Goal: Information Seeking & Learning: Learn about a topic

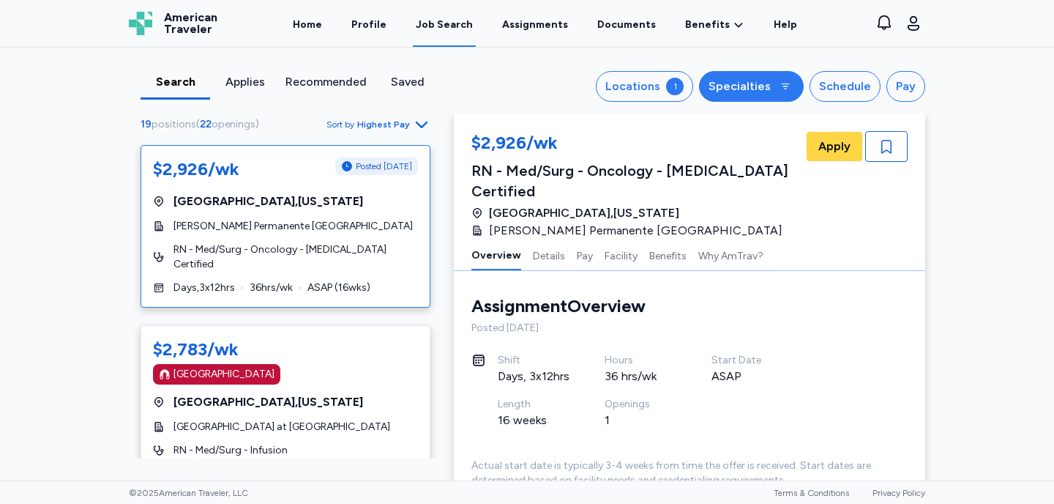
click at [786, 89] on icon at bounding box center [786, 87] width 12 height 12
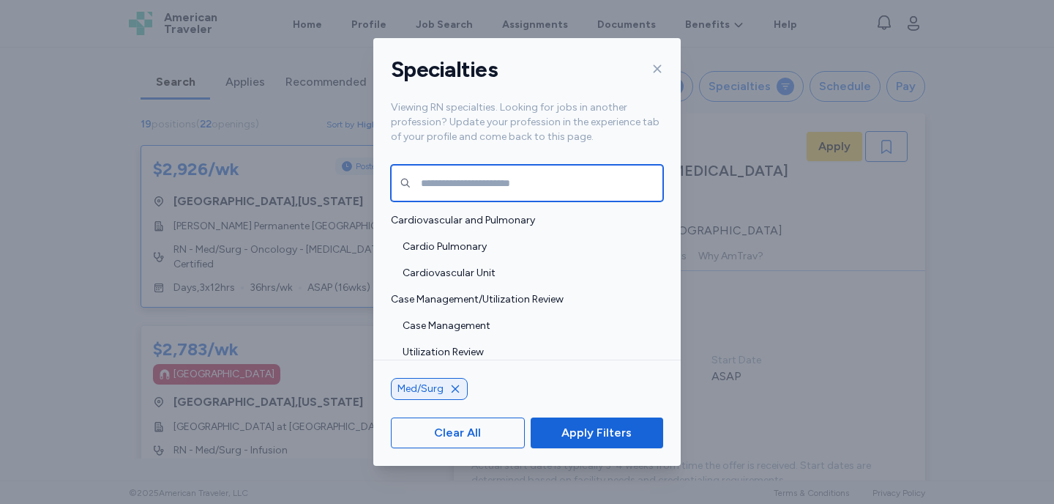
click at [432, 185] on input "text" at bounding box center [527, 183] width 272 height 37
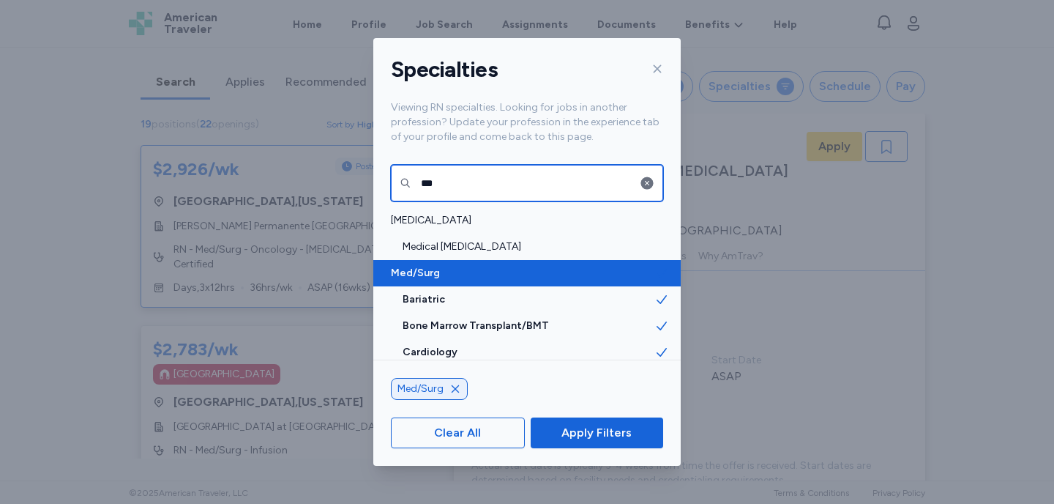
type input "***"
click at [418, 274] on span "Med/Surg" at bounding box center [523, 273] width 264 height 15
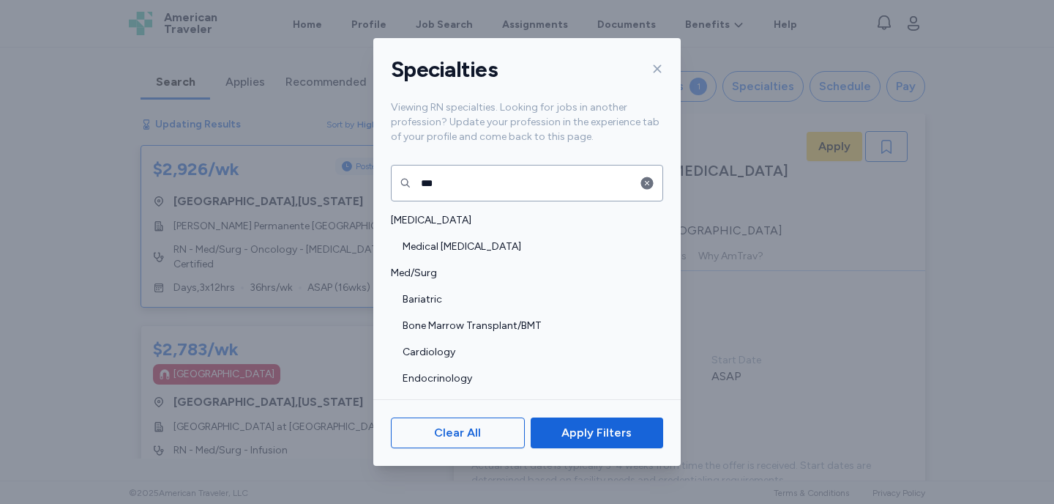
scroll to position [1, 0]
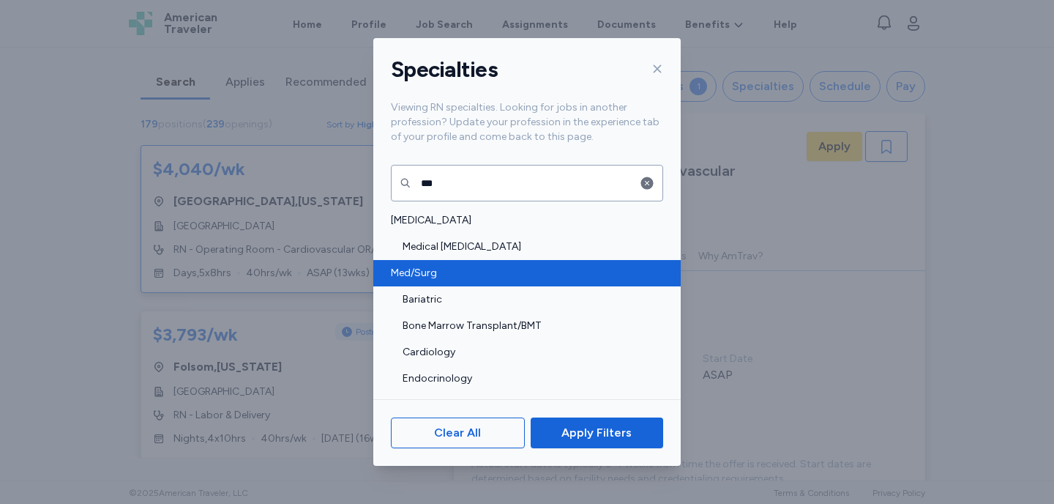
click at [428, 270] on span "Med/Surg" at bounding box center [523, 273] width 264 height 15
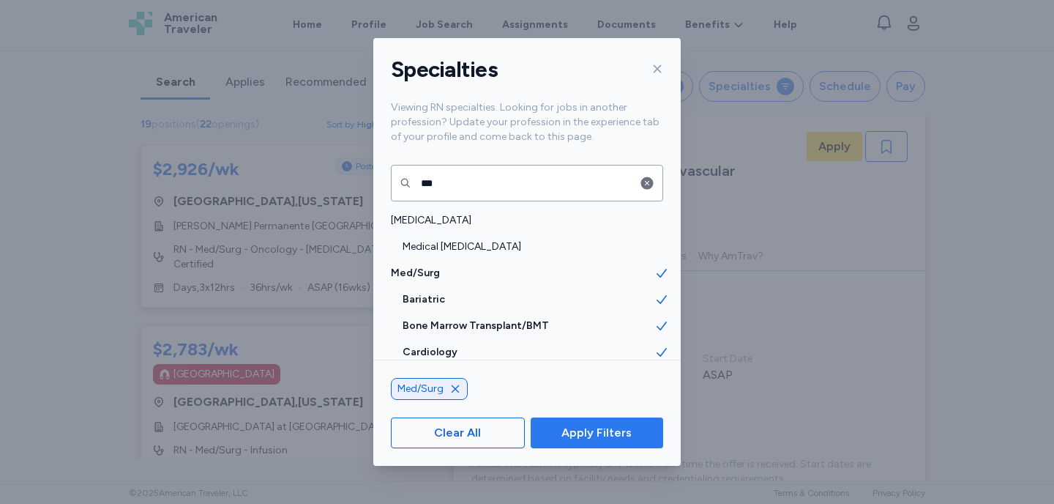
click at [591, 435] on span "Apply Filters" at bounding box center [596, 433] width 70 height 18
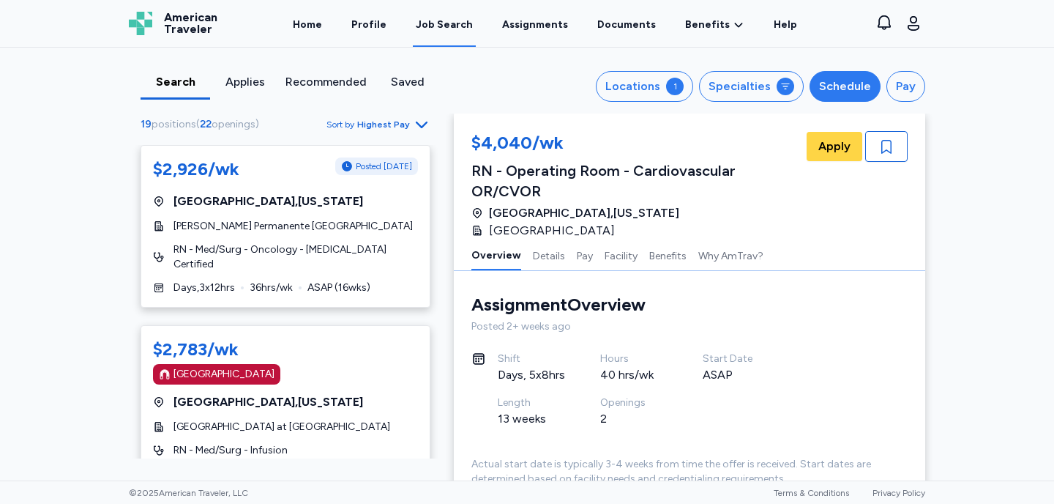
click at [845, 90] on div "Schedule" at bounding box center [845, 87] width 52 height 18
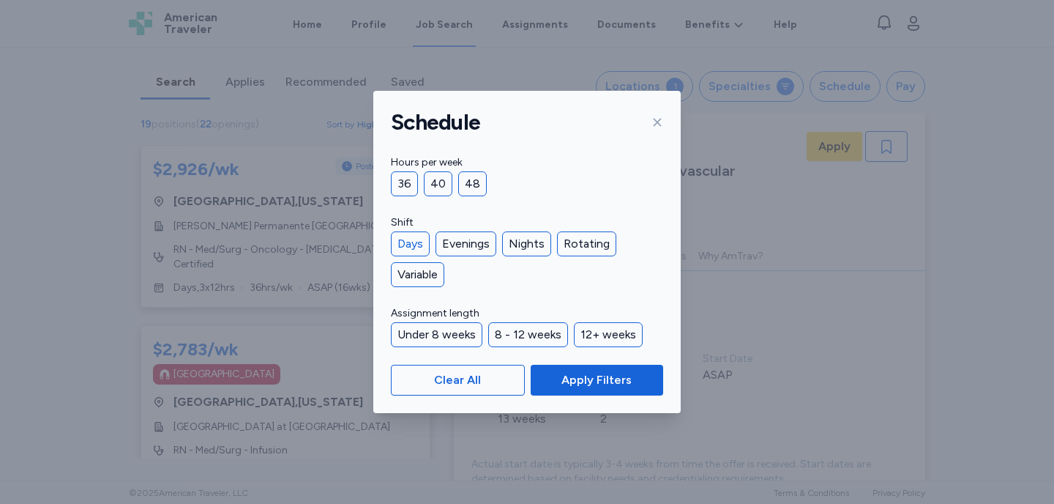
click at [415, 240] on div "Days" at bounding box center [410, 243] width 39 height 25
click at [402, 186] on div "36" at bounding box center [404, 183] width 27 height 25
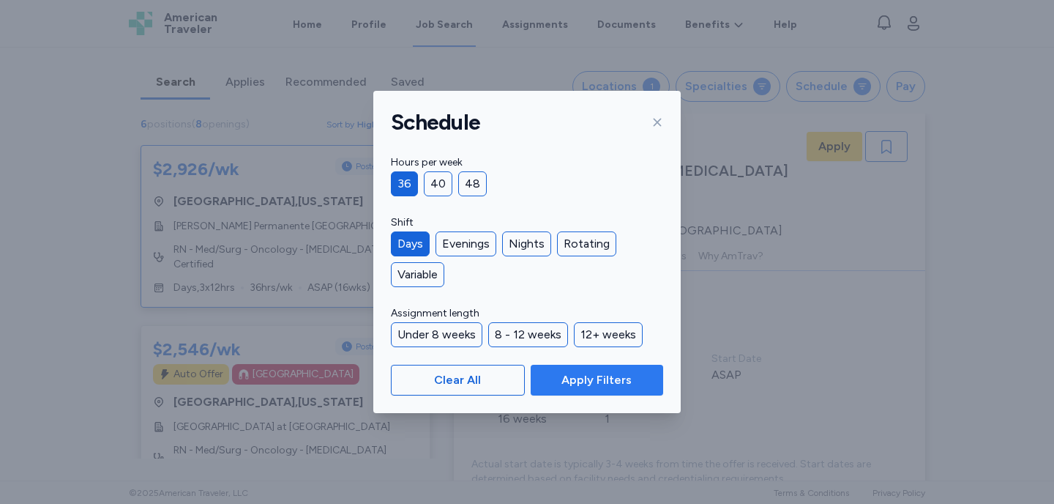
click at [585, 382] on span "Apply Filters" at bounding box center [596, 380] width 70 height 18
